Goal: Check status

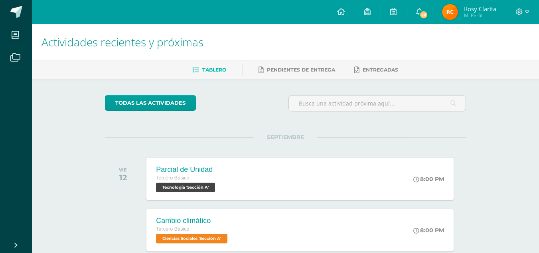
click at [449, 8] on img at bounding box center [450, 12] width 16 height 16
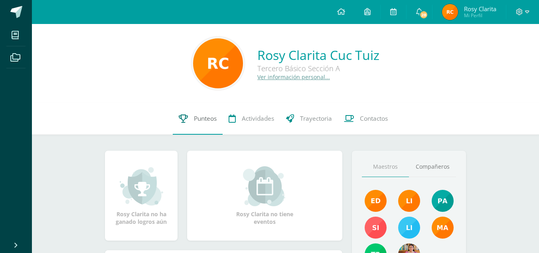
click at [192, 119] on link "Punteos" at bounding box center [198, 119] width 50 height 32
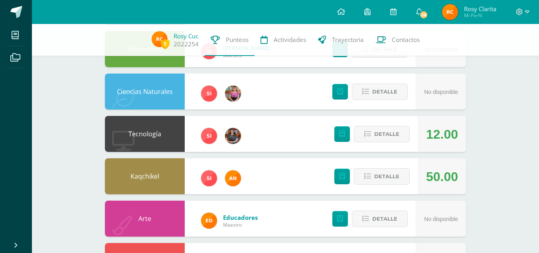
scroll to position [140, 0]
